Goal: Transaction & Acquisition: Purchase product/service

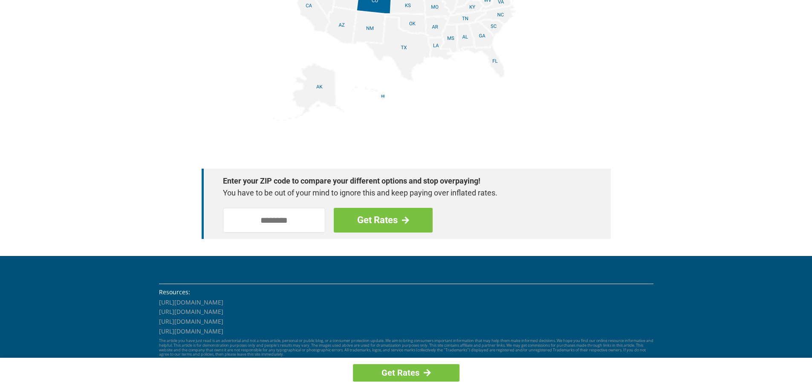
scroll to position [1170, 0]
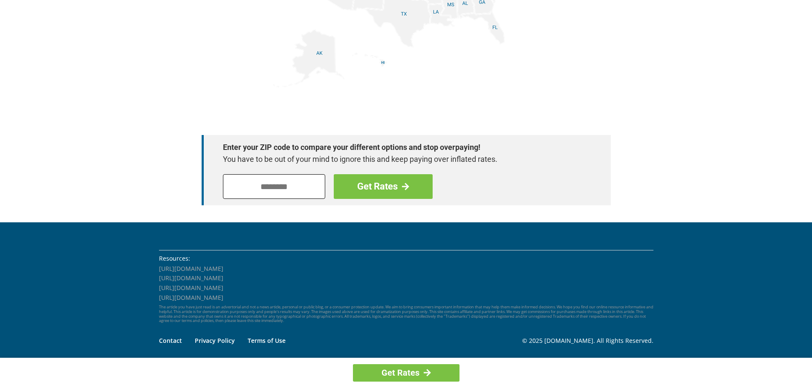
click at [255, 186] on input "tel" at bounding box center [274, 186] width 102 height 25
type input "*****"
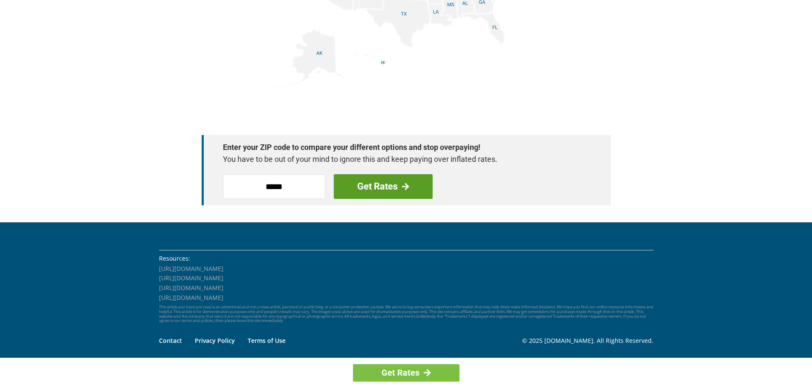
click at [395, 188] on link "Get Rates" at bounding box center [383, 186] width 99 height 25
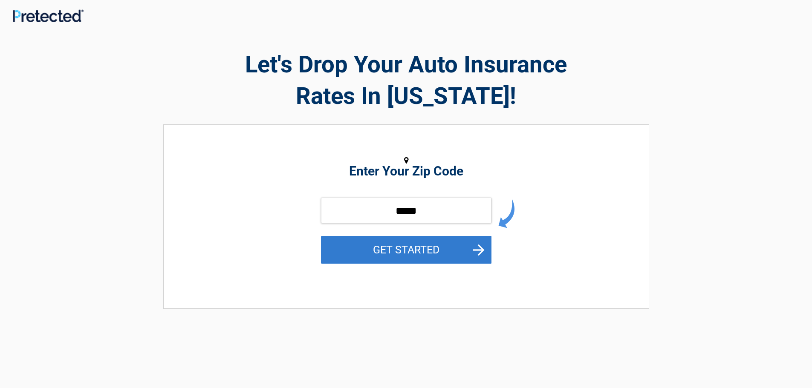
click at [422, 249] on button "GET STARTED" at bounding box center [406, 250] width 171 height 28
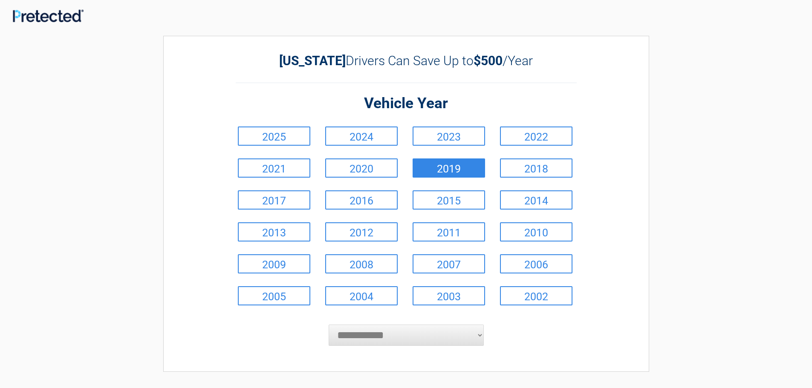
click at [462, 172] on link "2019" at bounding box center [449, 168] width 72 height 19
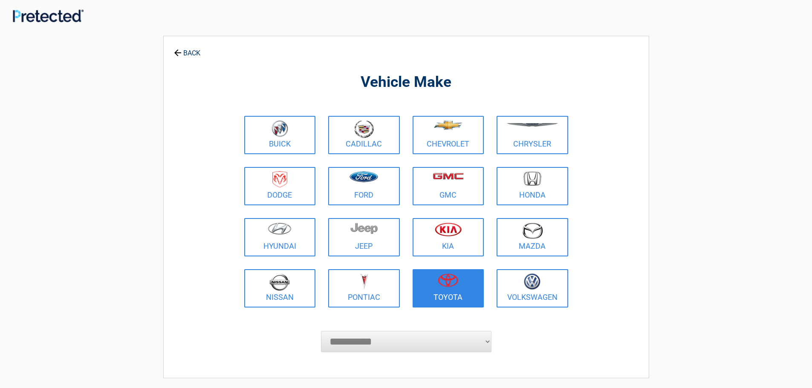
click at [439, 290] on figure at bounding box center [448, 283] width 61 height 19
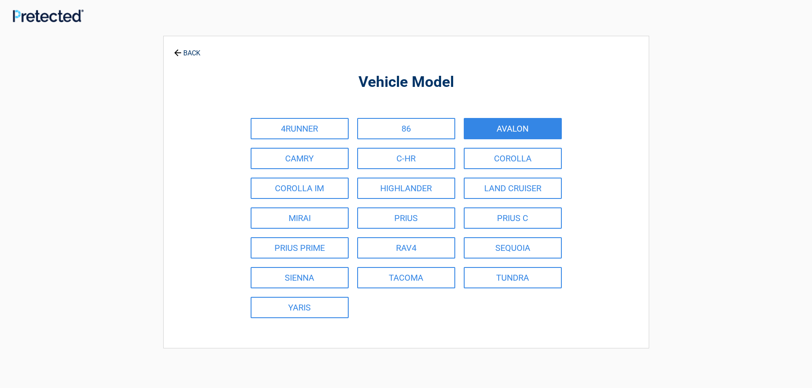
click at [539, 133] on link "AVALON" at bounding box center [513, 128] width 98 height 21
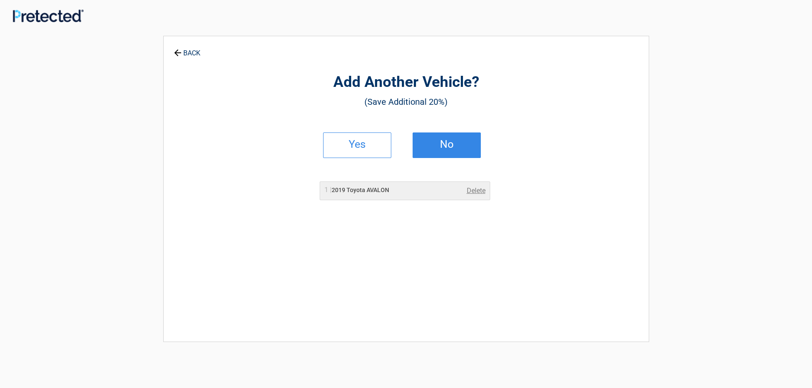
click at [450, 142] on h2 "No" at bounding box center [447, 145] width 50 height 6
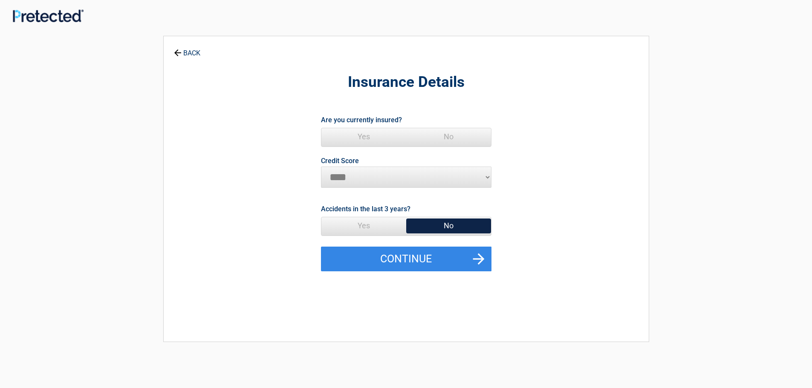
click at [362, 137] on span "Yes" at bounding box center [363, 136] width 85 height 17
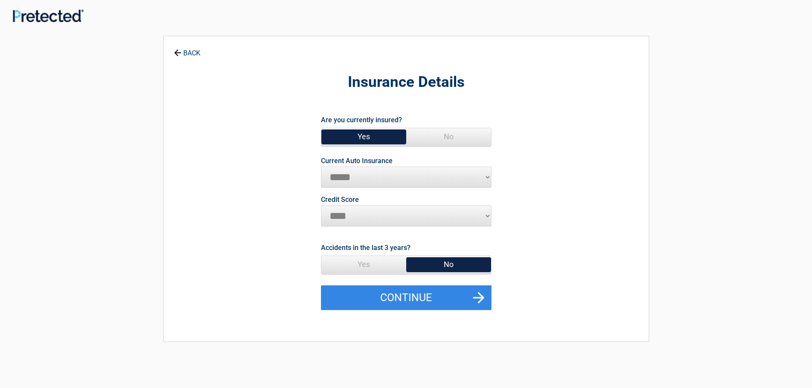
click at [487, 175] on select "**********" at bounding box center [406, 177] width 171 height 21
click at [619, 149] on div "**********" at bounding box center [406, 189] width 486 height 306
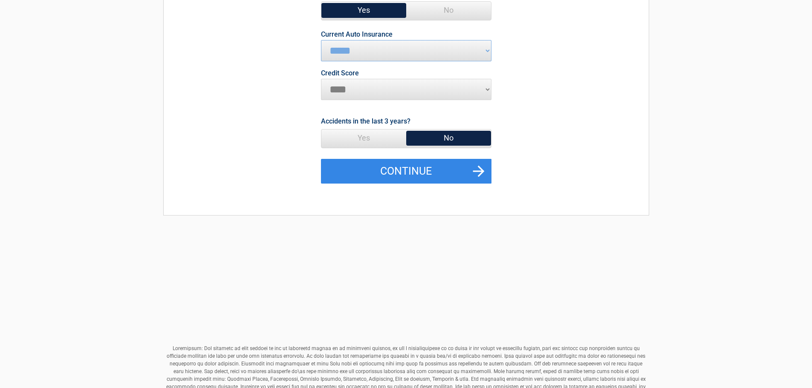
scroll to position [128, 0]
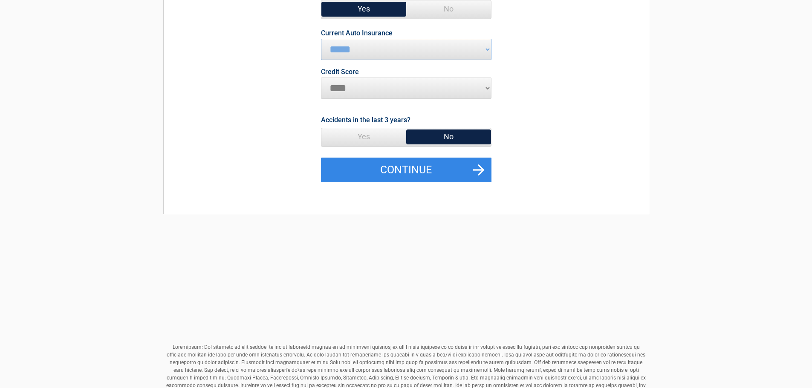
click at [356, 139] on span "Yes" at bounding box center [363, 136] width 85 height 17
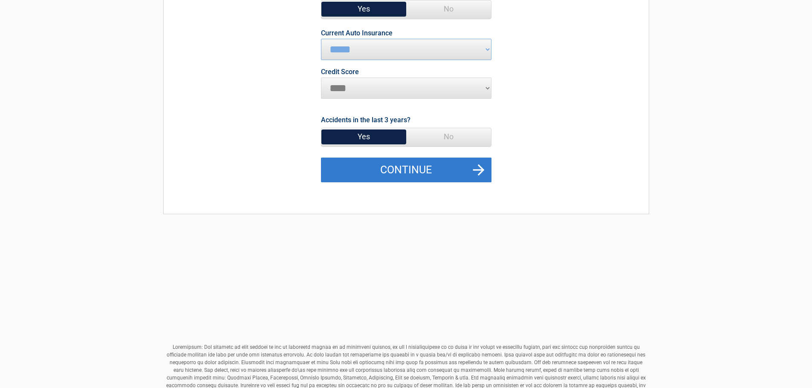
click at [404, 174] on button "Continue" at bounding box center [406, 170] width 171 height 25
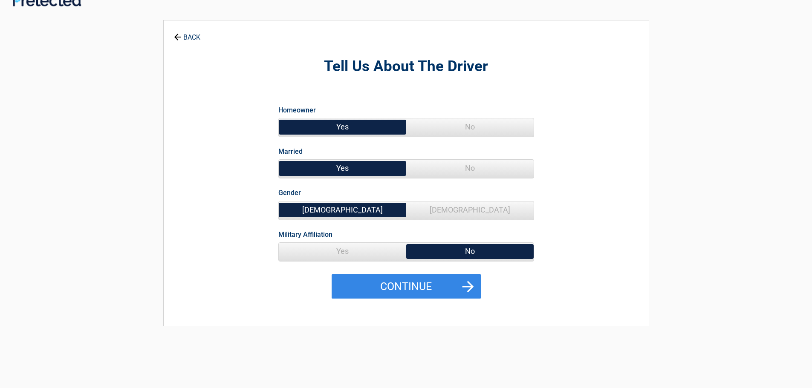
scroll to position [0, 0]
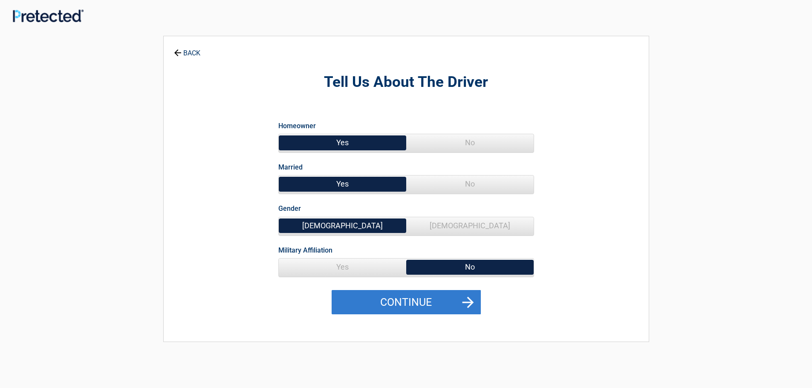
click at [414, 304] on button "Continue" at bounding box center [406, 302] width 149 height 25
